Goal: Navigation & Orientation: Find specific page/section

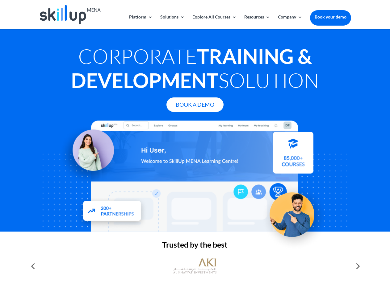
click at [195, 148] on div at bounding box center [195, 176] width 312 height 111
click at [172, 22] on link "Solutions" at bounding box center [172, 22] width 24 height 14
click at [214, 22] on link "Explore All Courses" at bounding box center [214, 22] width 44 height 14
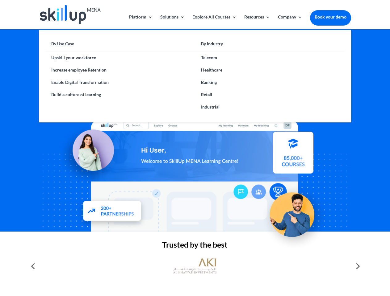
click at [256, 22] on link "Resources" at bounding box center [257, 22] width 26 height 14
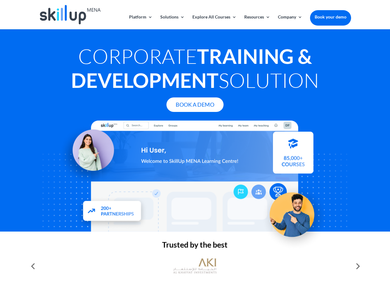
click at [290, 22] on link "Company" at bounding box center [290, 22] width 24 height 14
click at [195, 266] on img at bounding box center [194, 266] width 43 height 22
